Goal: Transaction & Acquisition: Purchase product/service

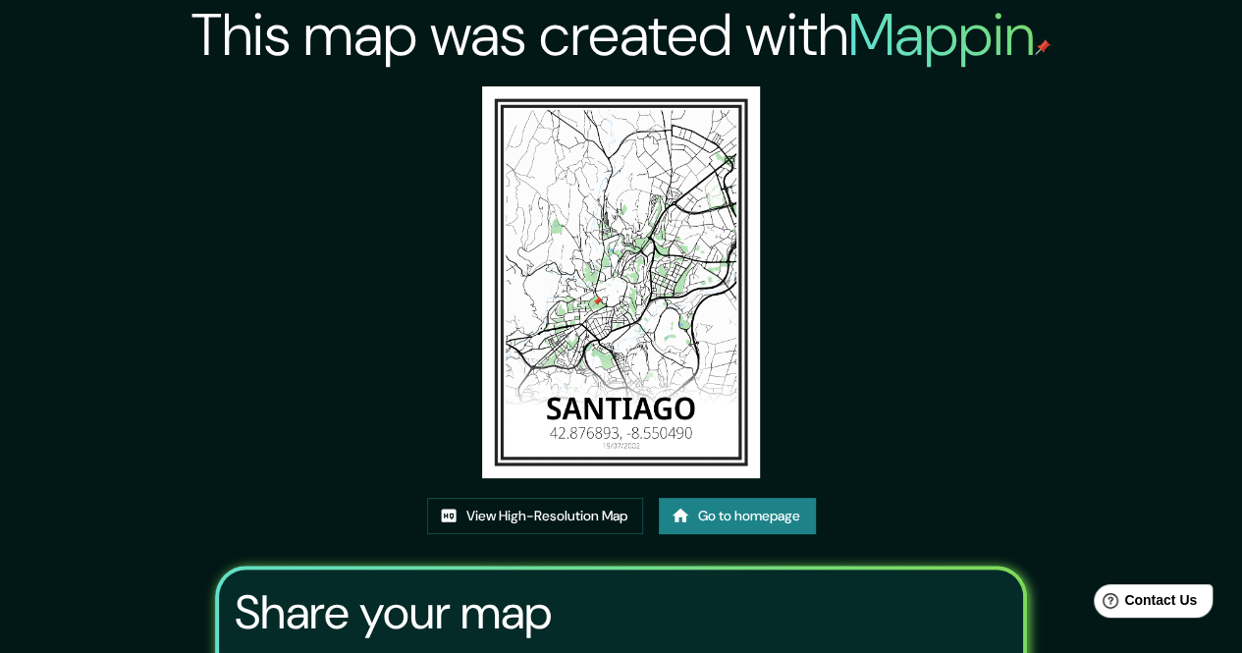
click at [751, 520] on link "Go to homepage" at bounding box center [737, 516] width 157 height 36
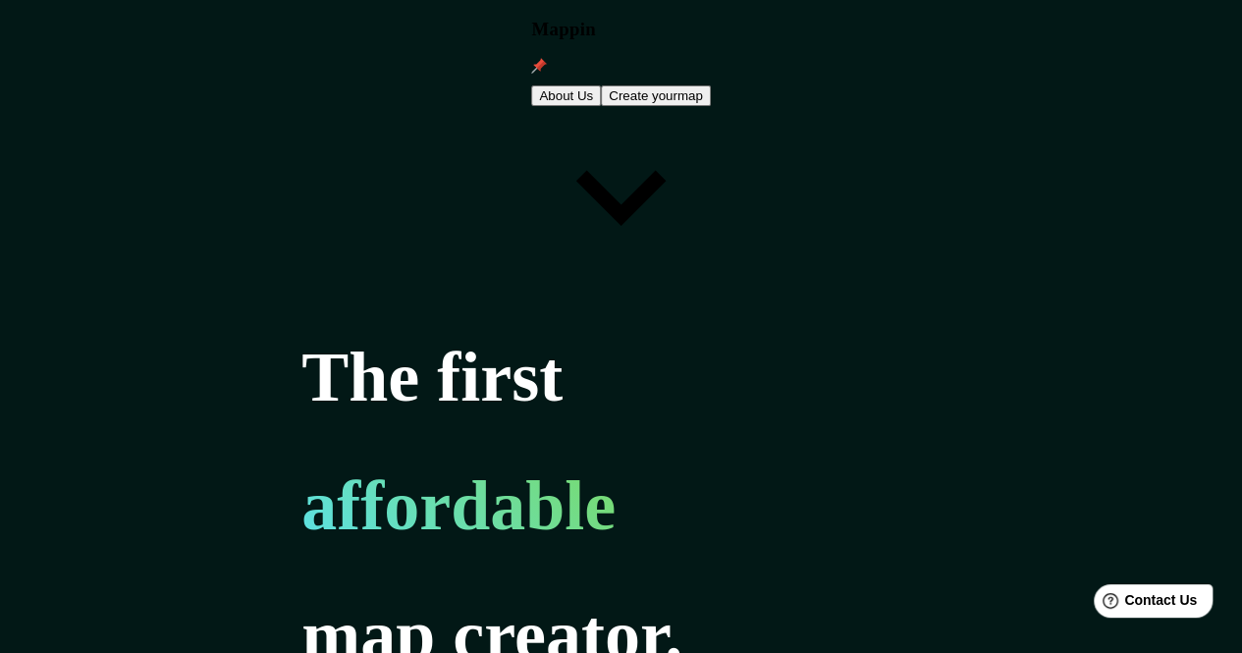
type input "[PERSON_NAME][GEOGRAPHIC_DATA]"
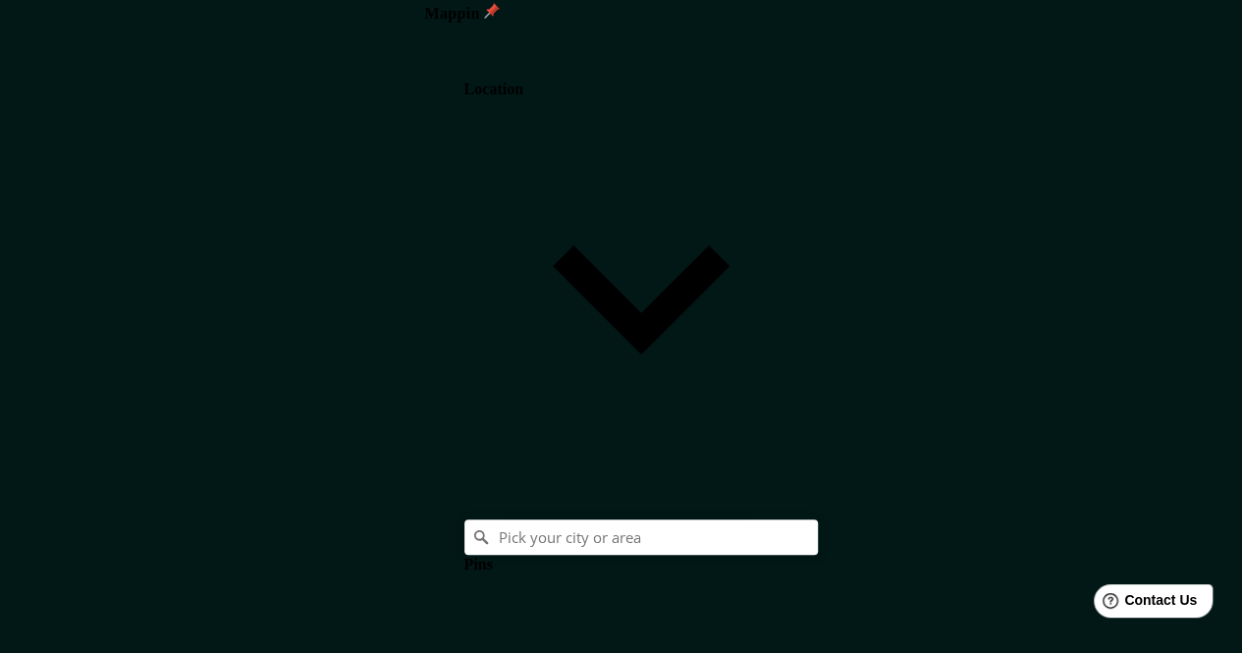
scroll to position [28, 0]
